Goal: Book appointment/travel/reservation

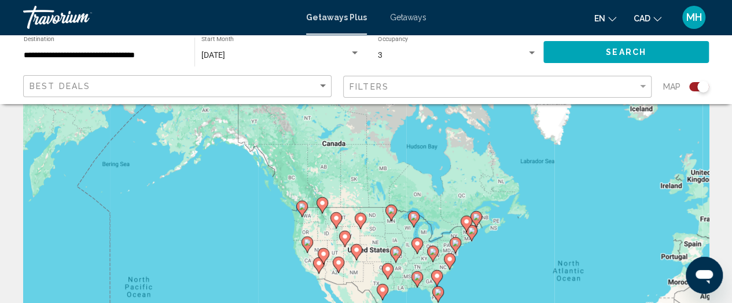
drag, startPoint x: 367, startPoint y: 179, endPoint x: 472, endPoint y: 300, distance: 160.1
click at [472, 300] on div "To activate drag with keyboard, press Alt + Enter. Once in keyboard drag state,…" at bounding box center [366, 213] width 686 height 347
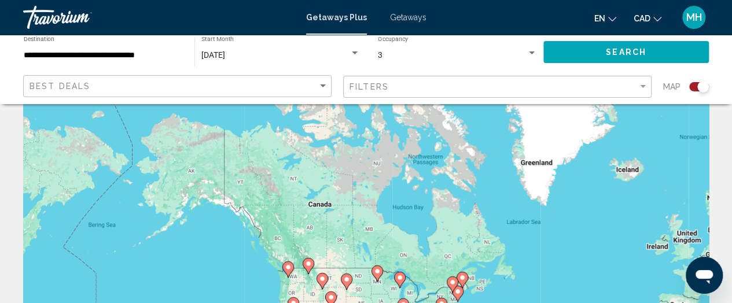
drag, startPoint x: 255, startPoint y: 222, endPoint x: 233, endPoint y: 255, distance: 40.1
click at [233, 255] on div "To activate drag with keyboard, press Alt + Enter. Once in keyboard drag state,…" at bounding box center [366, 213] width 686 height 347
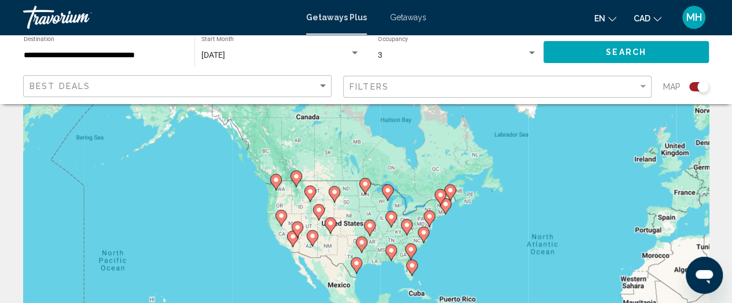
drag, startPoint x: 233, startPoint y: 255, endPoint x: 219, endPoint y: 162, distance: 94.2
click at [219, 162] on div "To activate drag with keyboard, press Alt + Enter. Once in keyboard drag state,…" at bounding box center [366, 213] width 686 height 347
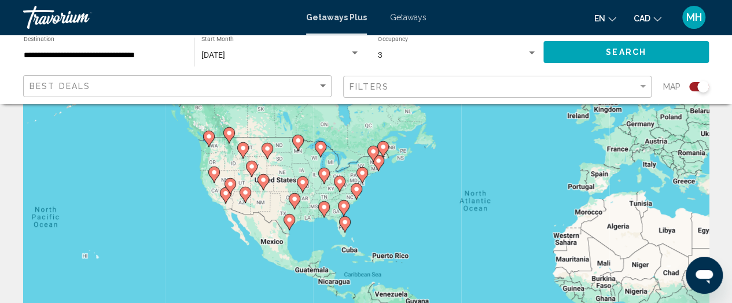
drag, startPoint x: 254, startPoint y: 267, endPoint x: 185, endPoint y: 228, distance: 79.1
click at [185, 228] on div "To activate drag with keyboard, press Alt + Enter. Once in keyboard drag state,…" at bounding box center [366, 213] width 686 height 347
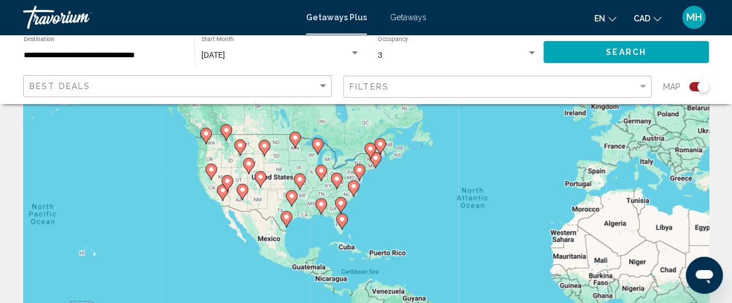
click at [374, 227] on div "To activate drag with keyboard, press Alt + Enter. Once in keyboard drag state,…" at bounding box center [366, 213] width 686 height 347
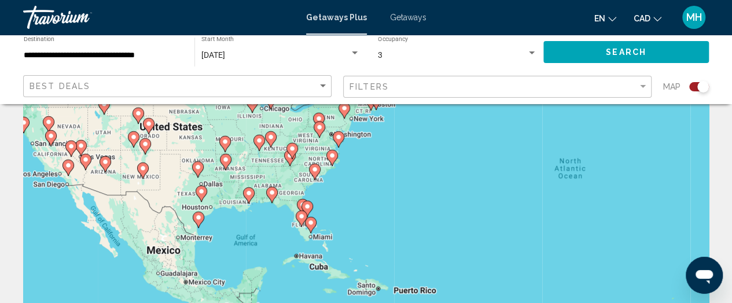
click at [374, 227] on div "To activate drag with keyboard, press Alt + Enter. Once in keyboard drag state,…" at bounding box center [366, 213] width 686 height 347
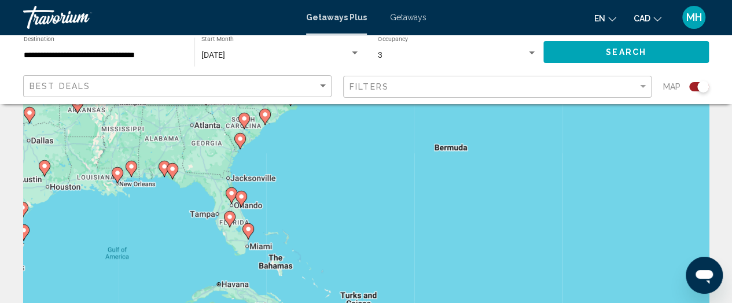
click at [280, 225] on div "To activate drag with keyboard, press Alt + Enter. Once in keyboard drag state,…" at bounding box center [366, 213] width 686 height 347
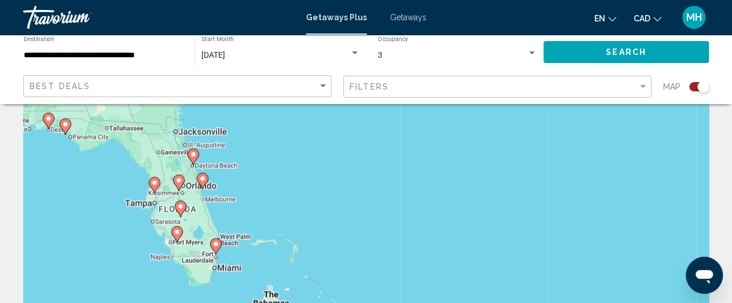
click at [261, 256] on div "To activate drag with keyboard, press Alt + Enter. Once in keyboard drag state,…" at bounding box center [366, 213] width 686 height 347
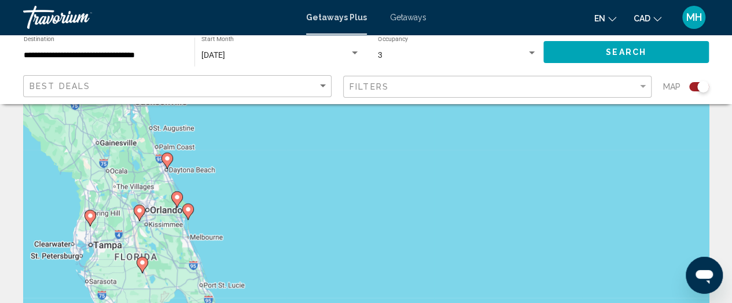
drag, startPoint x: 208, startPoint y: 175, endPoint x: 253, endPoint y: 276, distance: 109.6
click at [253, 276] on div "To activate drag with keyboard, press Alt + Enter. Once in keyboard drag state,…" at bounding box center [366, 213] width 686 height 347
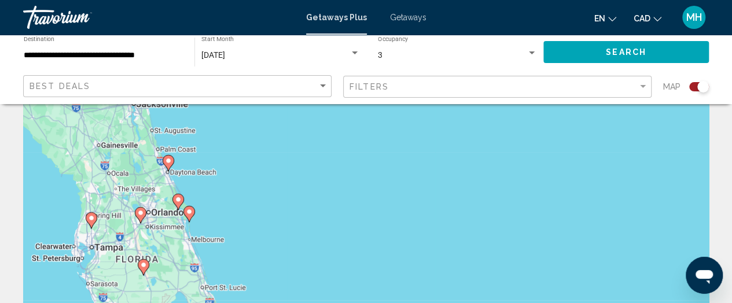
click at [187, 212] on image "Main content" at bounding box center [189, 211] width 7 height 7
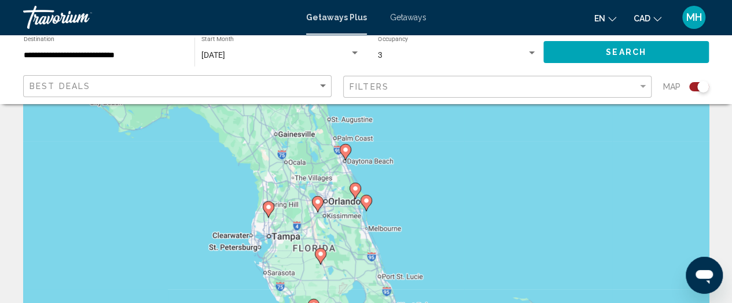
click at [365, 199] on image "Main content" at bounding box center [366, 200] width 7 height 7
type input "**********"
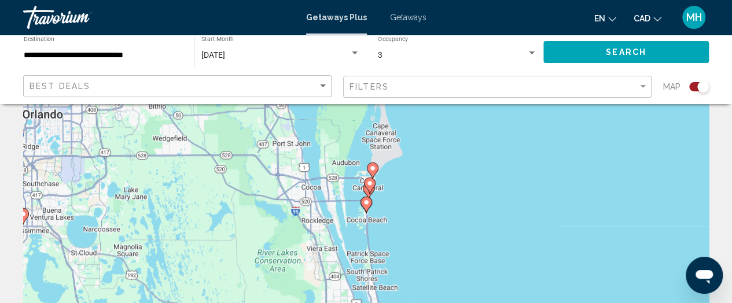
click at [365, 203] on image "Main content" at bounding box center [366, 202] width 7 height 7
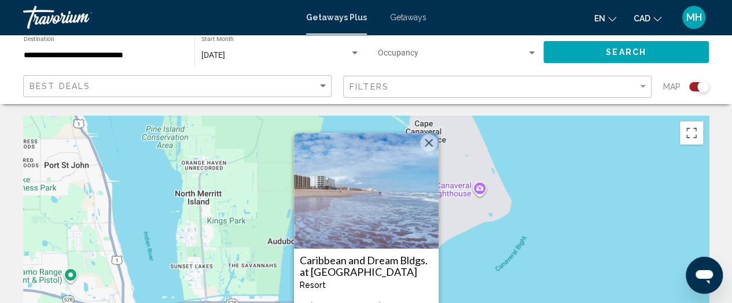
click at [373, 203] on img "Main content" at bounding box center [366, 191] width 145 height 116
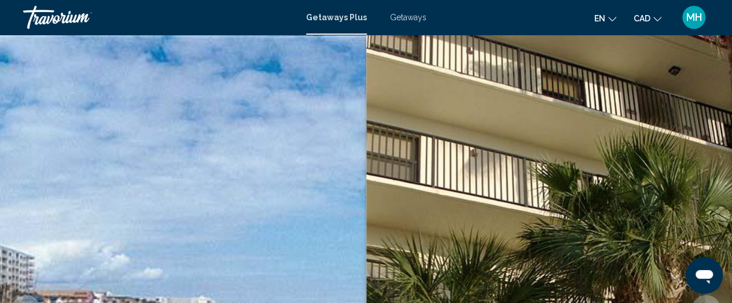
scroll to position [158, 0]
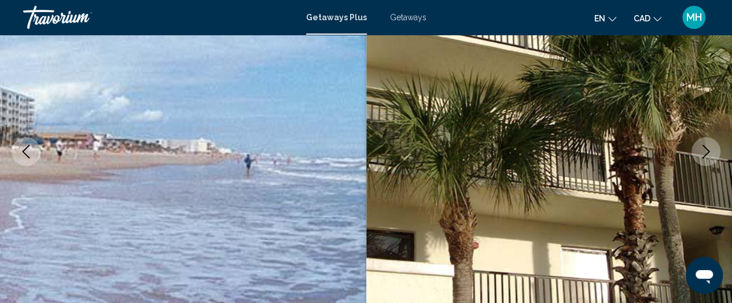
click at [702, 152] on icon "Next image" at bounding box center [706, 152] width 14 height 14
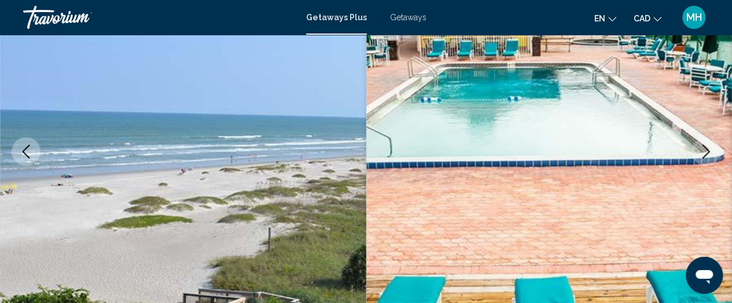
click at [702, 152] on icon "Next image" at bounding box center [706, 152] width 14 height 14
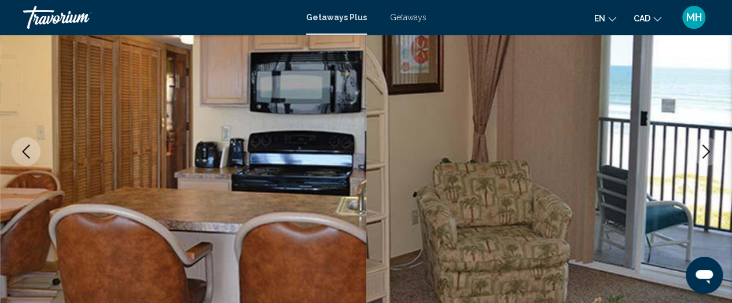
click at [702, 152] on icon "Next image" at bounding box center [706, 152] width 14 height 14
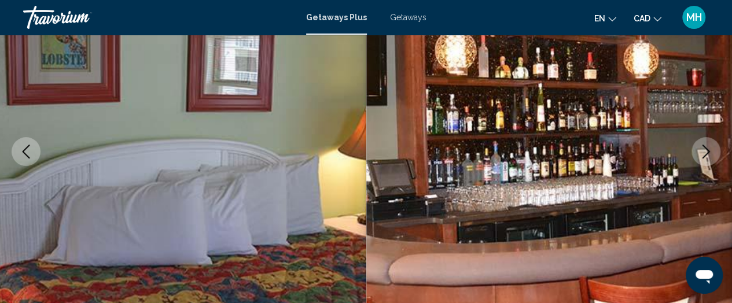
click at [702, 152] on icon "Next image" at bounding box center [706, 152] width 14 height 14
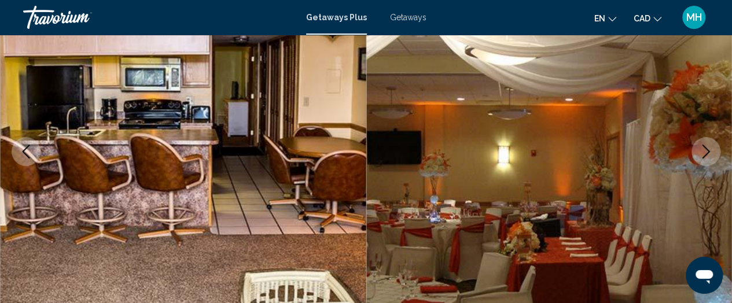
click at [702, 152] on icon "Next image" at bounding box center [706, 152] width 14 height 14
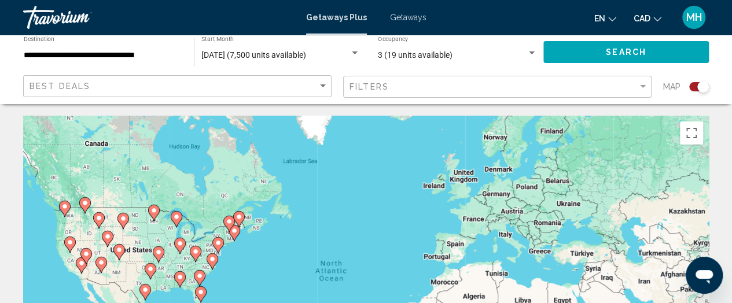
click at [242, 274] on div "To activate drag with keyboard, press Alt + Enter. Once in keyboard drag state,…" at bounding box center [366, 289] width 686 height 347
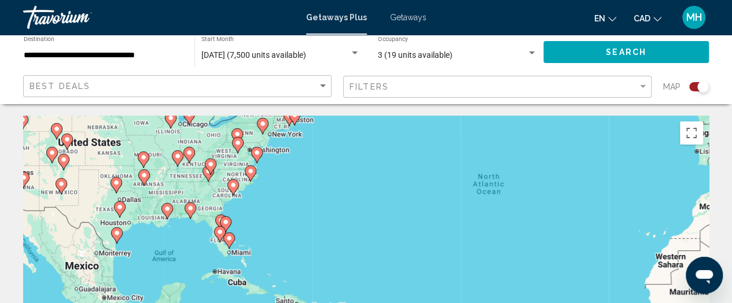
drag, startPoint x: 242, startPoint y: 274, endPoint x: 320, endPoint y: 153, distance: 144.0
click at [320, 153] on div "To activate drag with keyboard, press Alt + Enter. Once in keyboard drag state,…" at bounding box center [366, 289] width 686 height 347
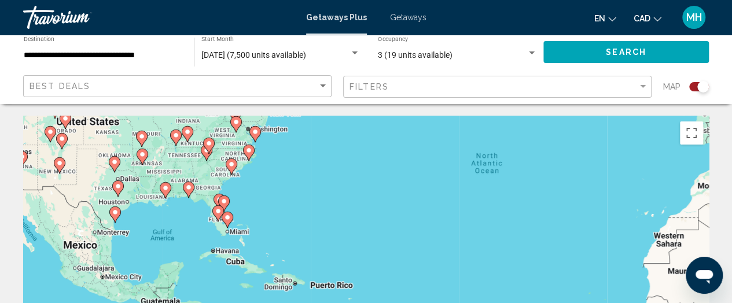
click at [278, 199] on div "To activate drag with keyboard, press Alt + Enter. Once in keyboard drag state,…" at bounding box center [366, 289] width 686 height 347
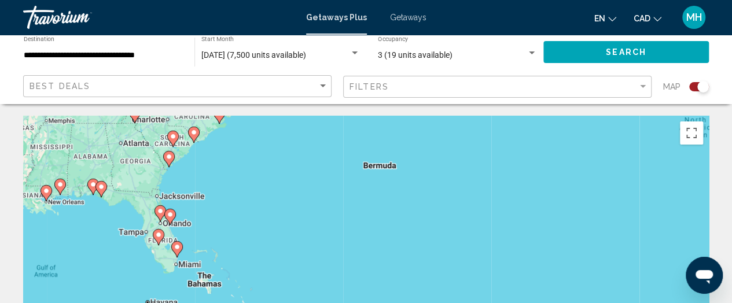
click at [224, 222] on div "To activate drag with keyboard, press Alt + Enter. Once in keyboard drag state,…" at bounding box center [366, 289] width 686 height 347
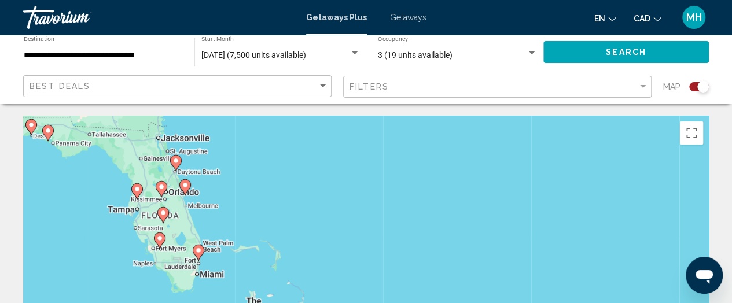
drag, startPoint x: 172, startPoint y: 211, endPoint x: 258, endPoint y: 174, distance: 93.9
click at [258, 174] on div "To activate drag with keyboard, press Alt + Enter. Once in keyboard drag state,…" at bounding box center [366, 289] width 686 height 347
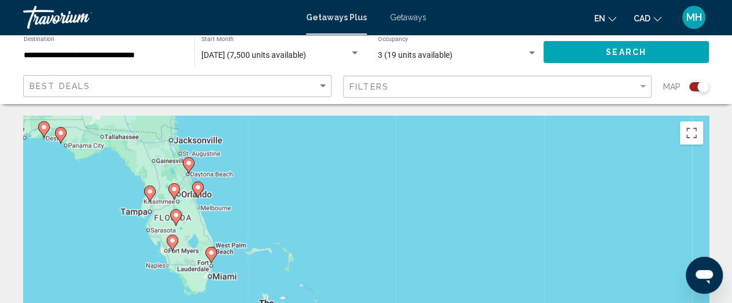
click at [248, 217] on div "To activate drag with keyboard, press Alt + Enter. Once in keyboard drag state,…" at bounding box center [366, 289] width 686 height 347
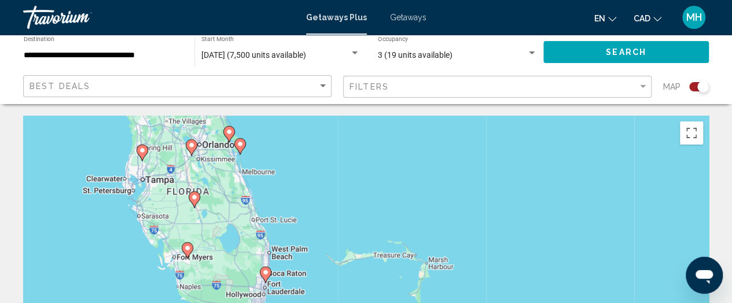
drag, startPoint x: 206, startPoint y: 228, endPoint x: 315, endPoint y: 190, distance: 115.4
click at [315, 190] on div "To activate drag with keyboard, press Alt + Enter. Once in keyboard drag state,…" at bounding box center [366, 289] width 686 height 347
click at [240, 146] on image "Main content" at bounding box center [240, 145] width 7 height 7
